Goal: Task Accomplishment & Management: Manage account settings

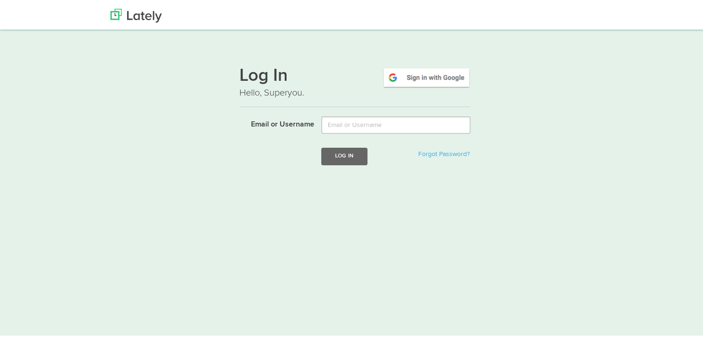
click at [411, 61] on div "Log In Hello, Superyou. Email or Username Log In Forgot Password?" at bounding box center [354, 117] width 231 height 122
click at [412, 68] on img at bounding box center [426, 75] width 88 height 21
click at [420, 61] on div "Log In Hello, Superyou. Email or Username Log In Forgot Password? Login failed" at bounding box center [354, 126] width 231 height 140
click at [418, 75] on img at bounding box center [426, 75] width 88 height 21
click at [435, 78] on img at bounding box center [426, 75] width 88 height 21
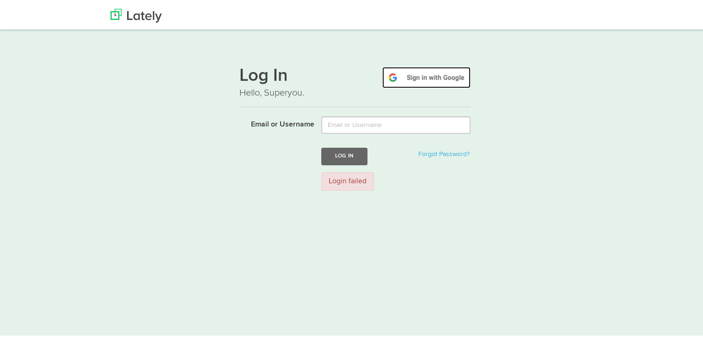
click at [408, 75] on img at bounding box center [426, 75] width 88 height 21
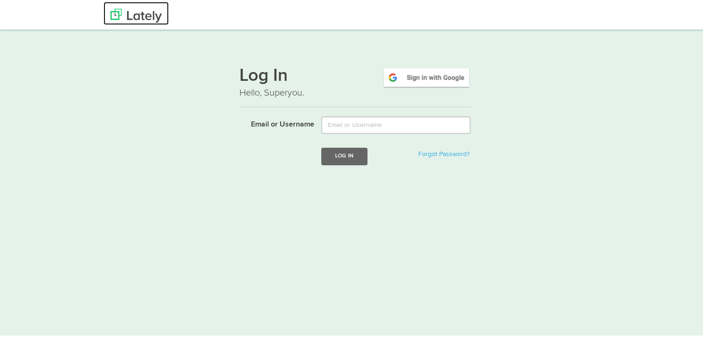
click at [129, 17] on img at bounding box center [135, 14] width 51 height 14
click at [424, 80] on img at bounding box center [426, 75] width 88 height 21
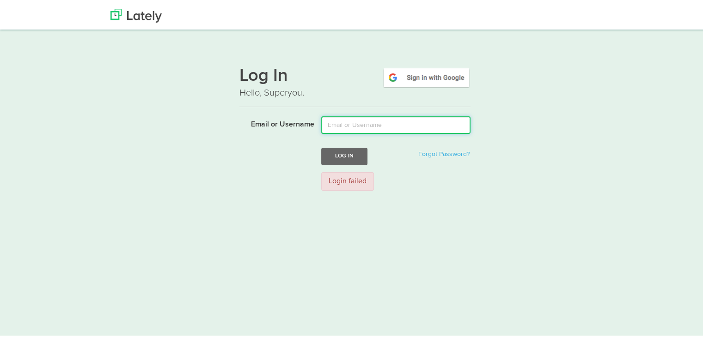
click at [364, 122] on input "Email or Username" at bounding box center [395, 124] width 149 height 18
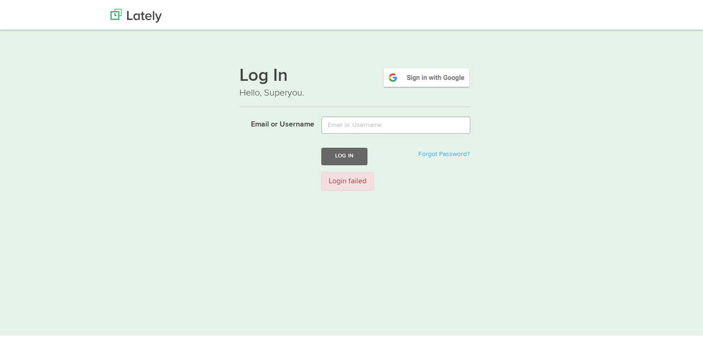
click at [476, 213] on html "Thanks! Schedule Your Demo You Are Awesome! We’re superpsyched to learn more ab…" at bounding box center [354, 213] width 709 height 427
click at [348, 149] on button "Log In" at bounding box center [344, 154] width 46 height 17
